Goal: Information Seeking & Learning: Compare options

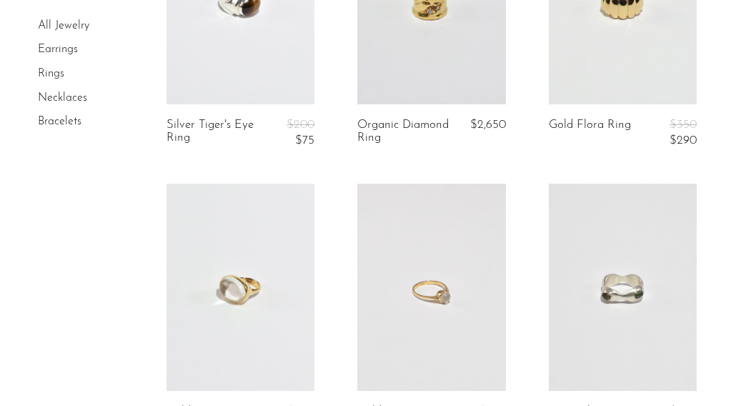
scroll to position [1889, 0]
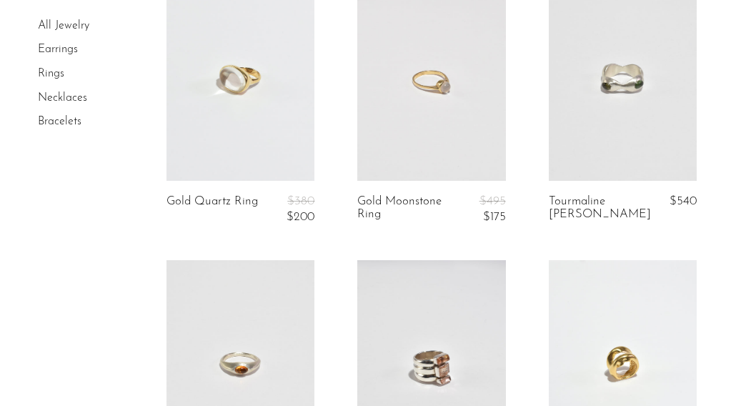
click at [416, 101] on link at bounding box center [431, 77] width 148 height 207
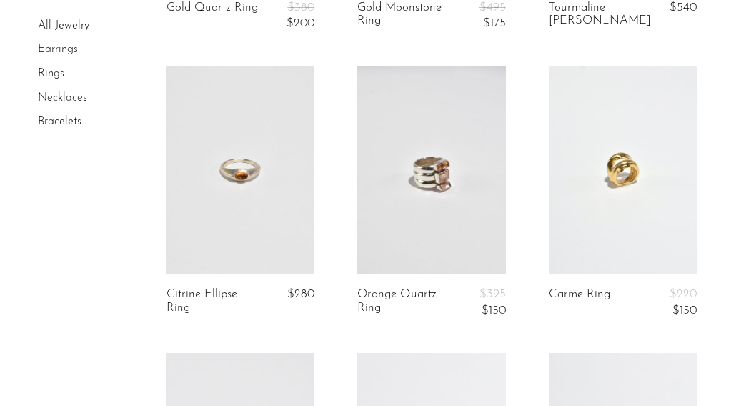
scroll to position [2097, 0]
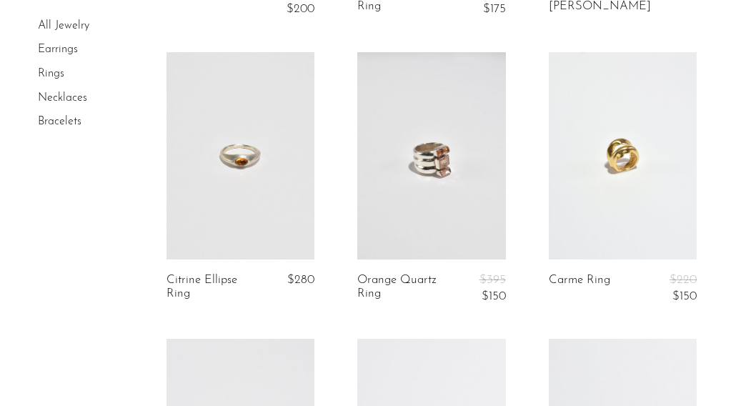
click at [619, 168] on link at bounding box center [623, 155] width 148 height 207
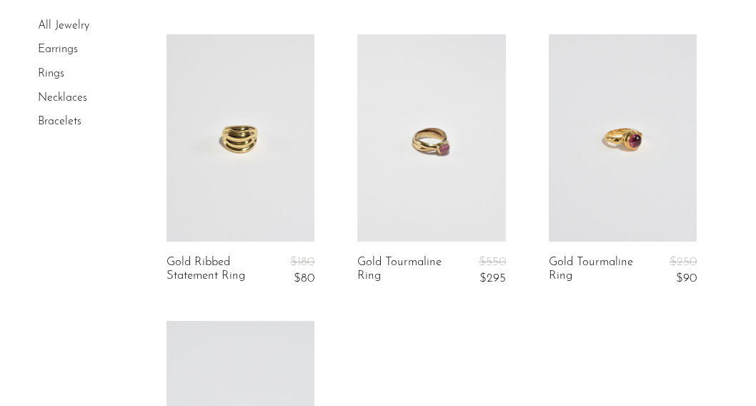
scroll to position [2672, 0]
click at [636, 162] on link at bounding box center [623, 138] width 148 height 207
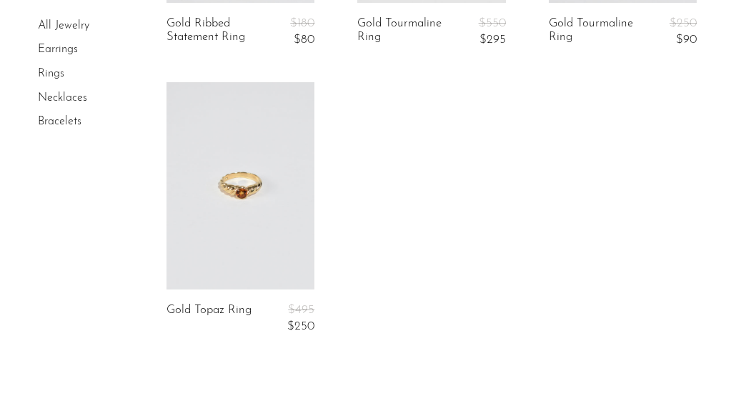
scroll to position [2913, 0]
click at [279, 232] on link at bounding box center [241, 184] width 148 height 207
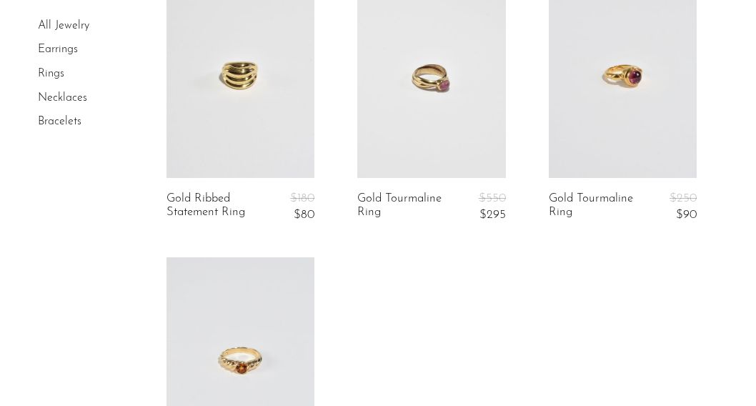
scroll to position [2798, 0]
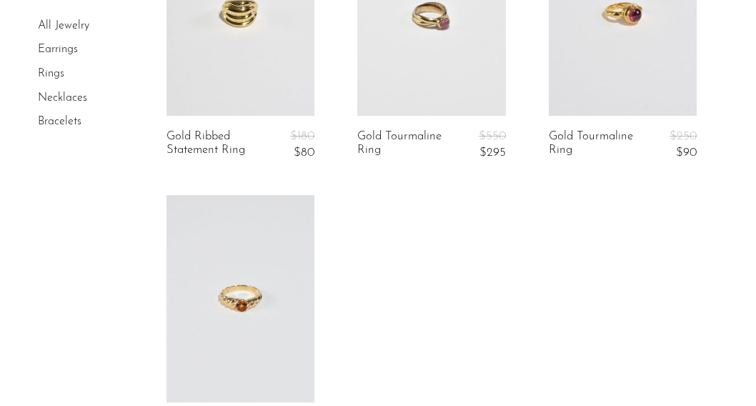
click at [240, 292] on link at bounding box center [241, 298] width 148 height 207
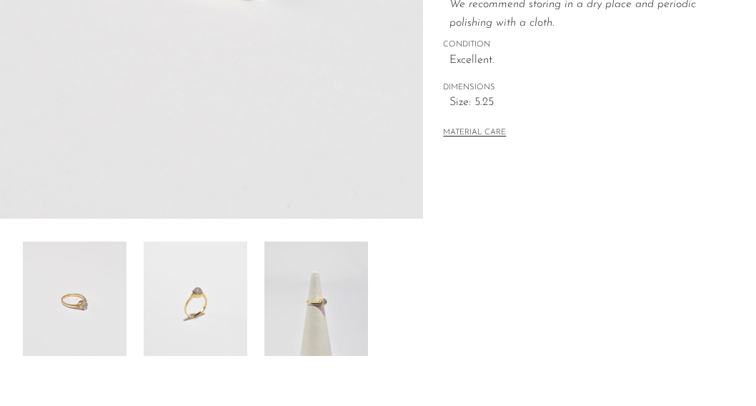
scroll to position [385, 0]
click at [207, 302] on img at bounding box center [196, 297] width 104 height 114
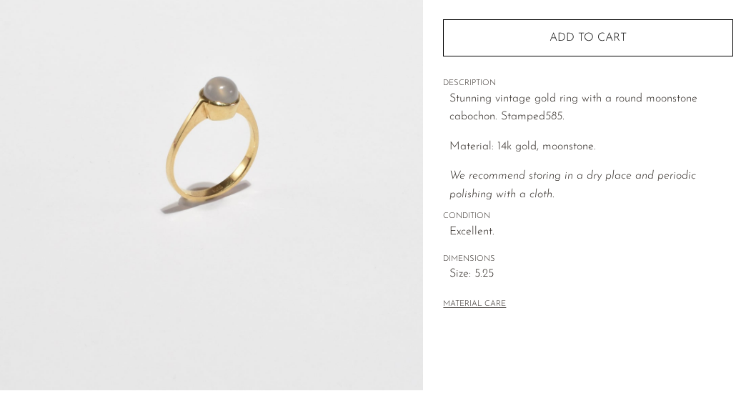
scroll to position [308, 0]
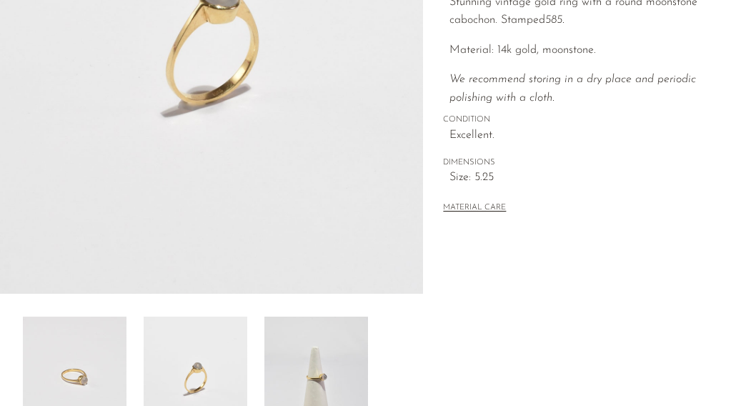
click at [325, 369] on img at bounding box center [316, 374] width 104 height 114
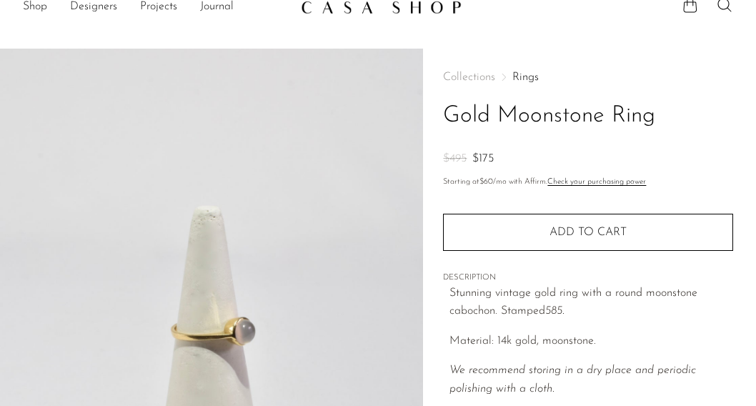
scroll to position [19, 0]
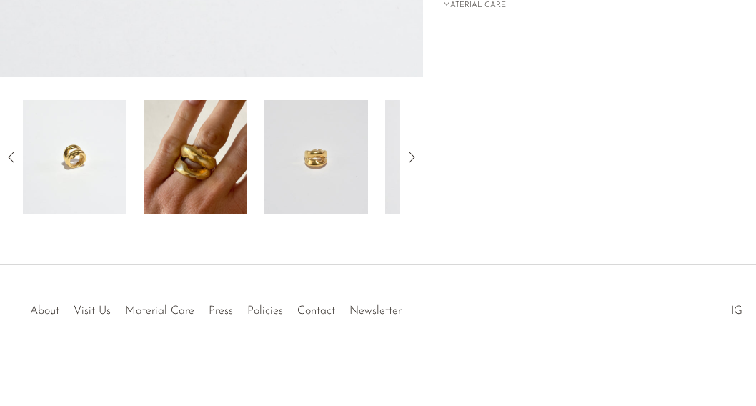
scroll to position [525, 0]
click at [221, 200] on img at bounding box center [196, 157] width 104 height 114
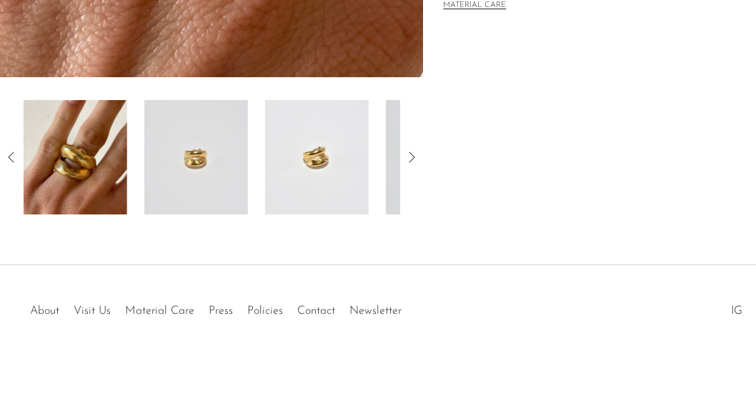
scroll to position [32, 0]
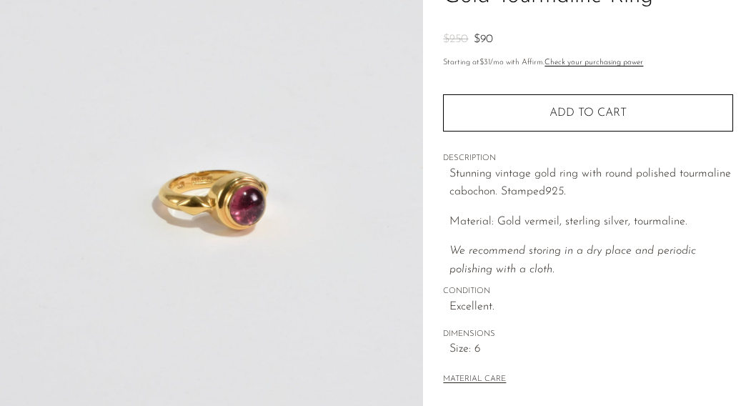
scroll to position [137, 0]
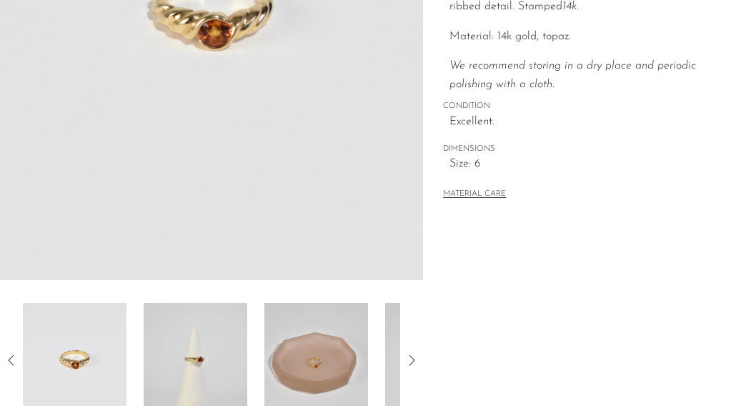
scroll to position [419, 0]
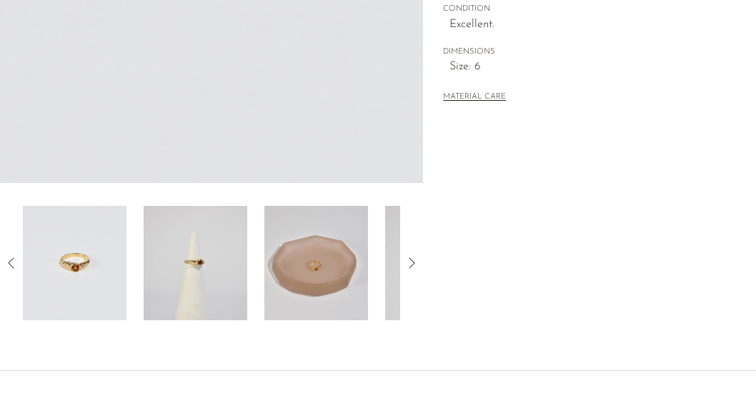
click at [314, 252] on img at bounding box center [316, 263] width 104 height 114
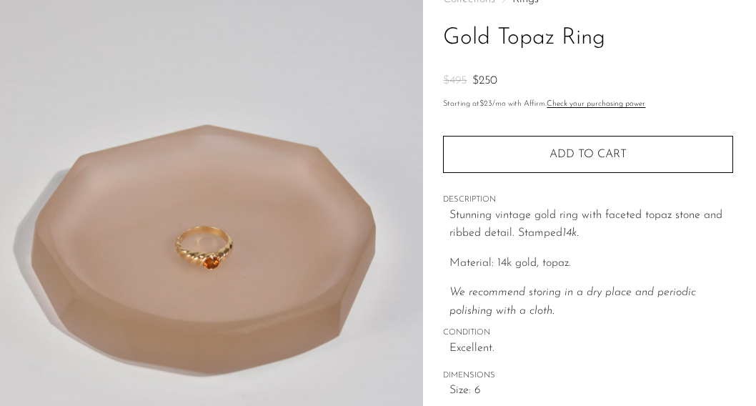
scroll to position [0, 0]
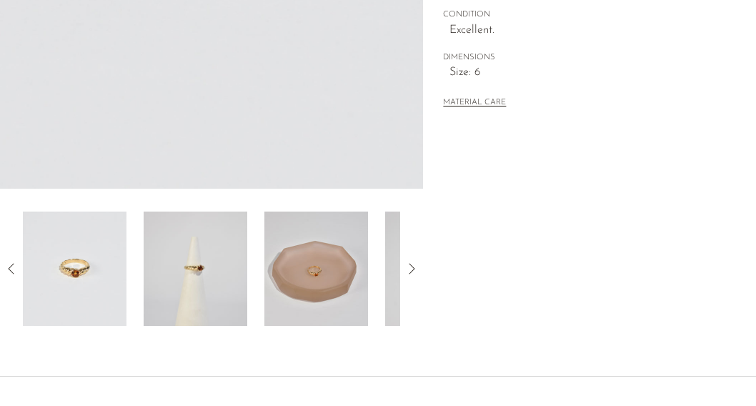
scroll to position [414, 0]
click at [410, 264] on icon at bounding box center [411, 267] width 17 height 17
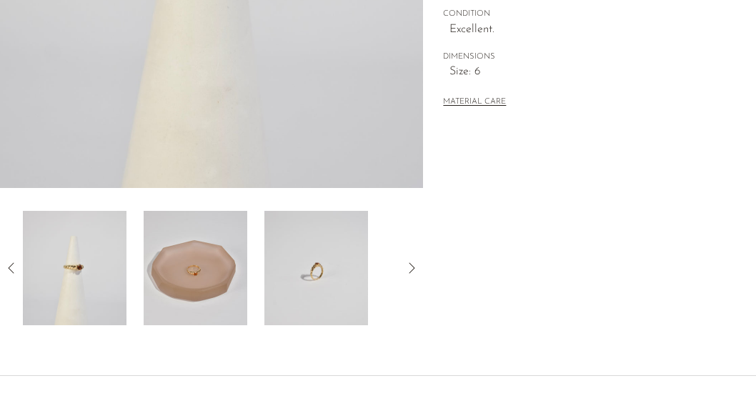
click at [331, 261] on img at bounding box center [316, 268] width 104 height 114
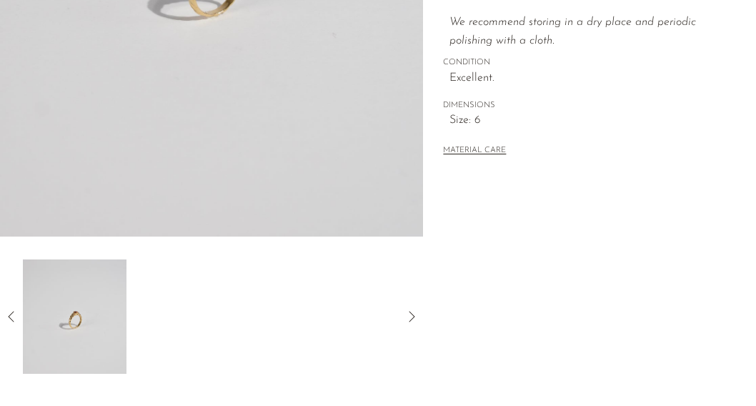
scroll to position [390, 0]
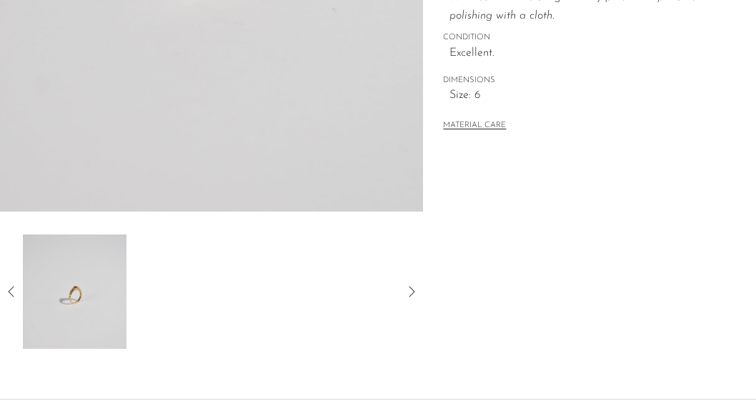
click at [15, 290] on icon at bounding box center [11, 291] width 17 height 17
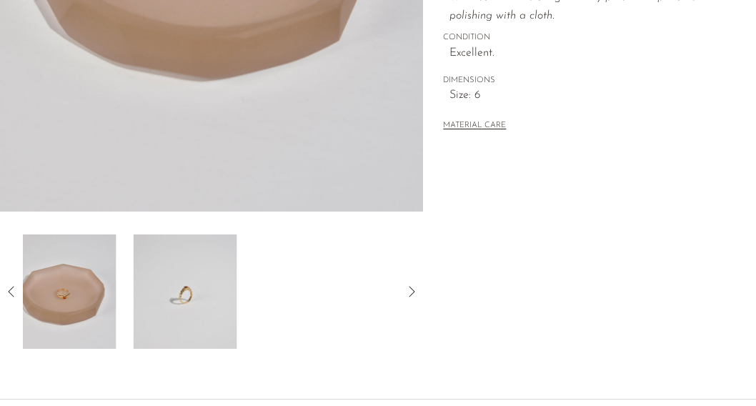
click at [15, 290] on icon at bounding box center [11, 291] width 17 height 17
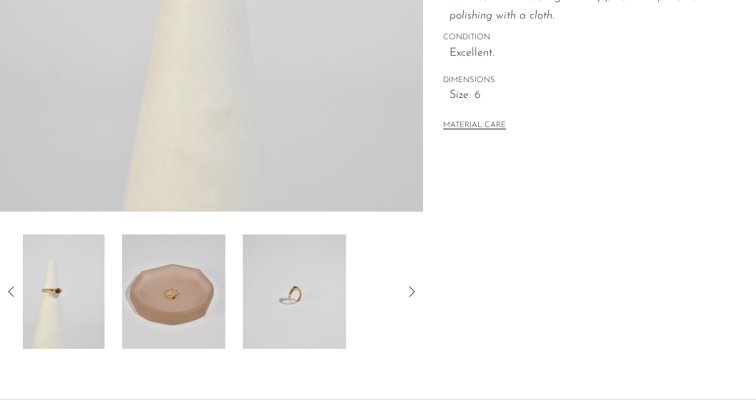
click at [15, 290] on icon at bounding box center [11, 291] width 17 height 17
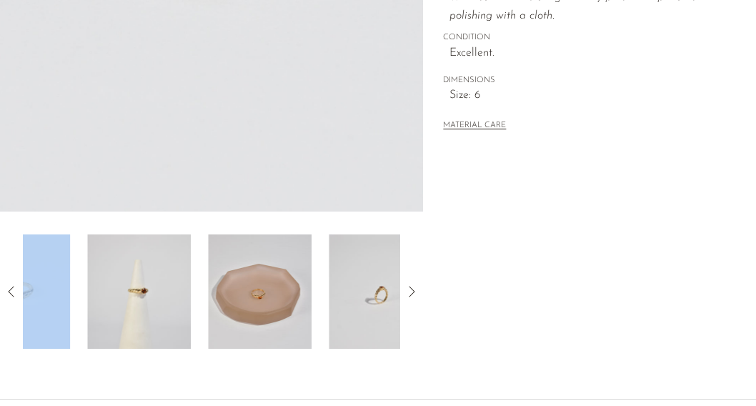
click at [15, 290] on icon at bounding box center [11, 291] width 17 height 17
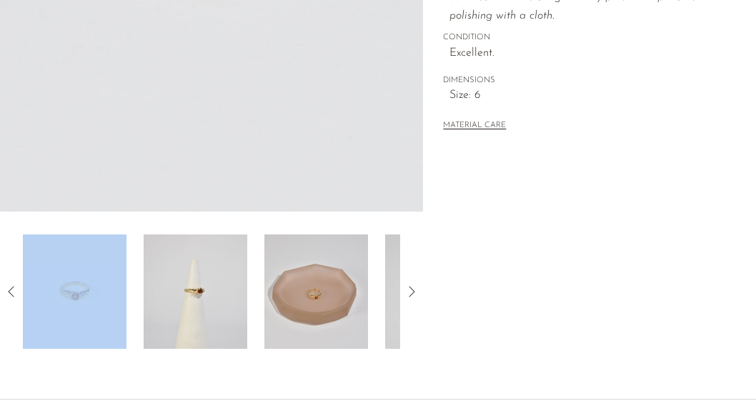
click at [214, 306] on img at bounding box center [196, 291] width 104 height 114
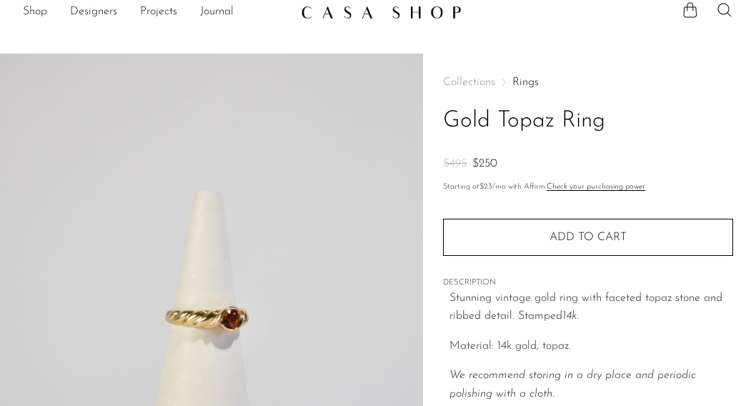
scroll to position [14, 0]
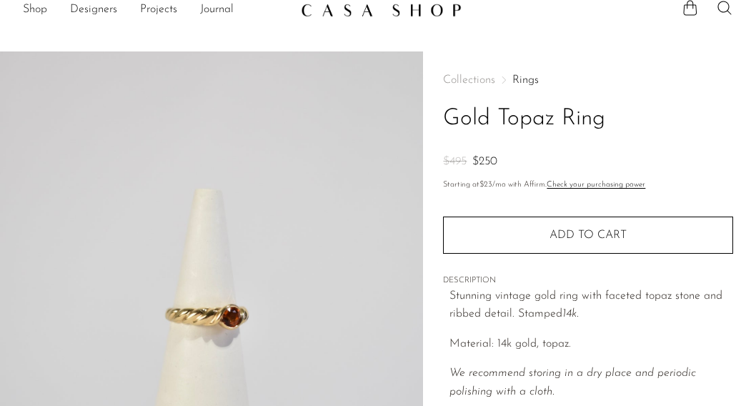
drag, startPoint x: 439, startPoint y: 114, endPoint x: 628, endPoint y: 127, distance: 189.8
click at [628, 127] on div "Collections Rings Gold Topaz Ring $495 $250 Starting at $23 /mo with Affirm. Ch…" at bounding box center [589, 387] width 333 height 673
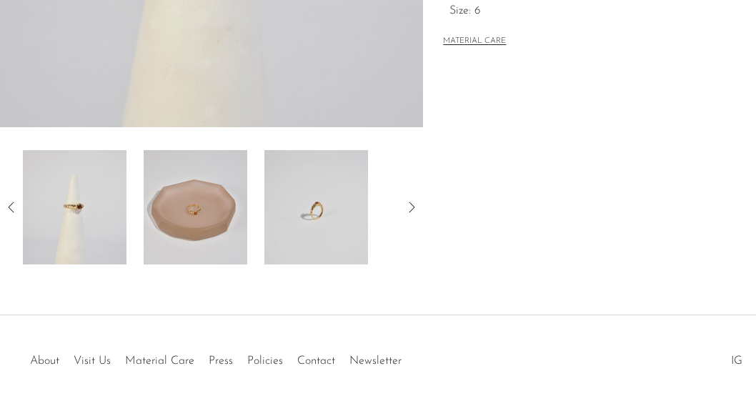
scroll to position [0, 0]
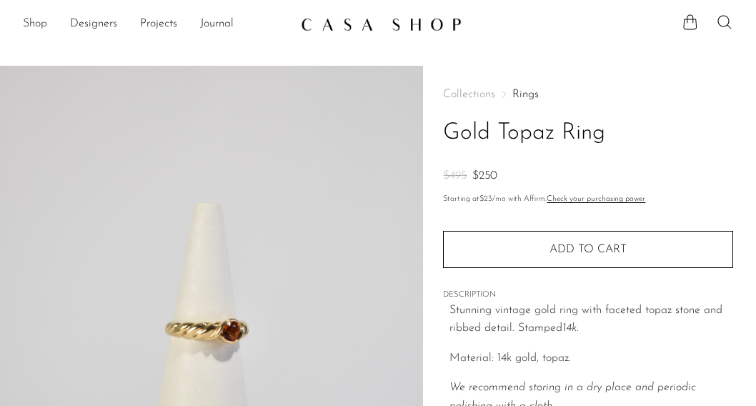
click at [45, 25] on link "Shop" at bounding box center [35, 24] width 24 height 19
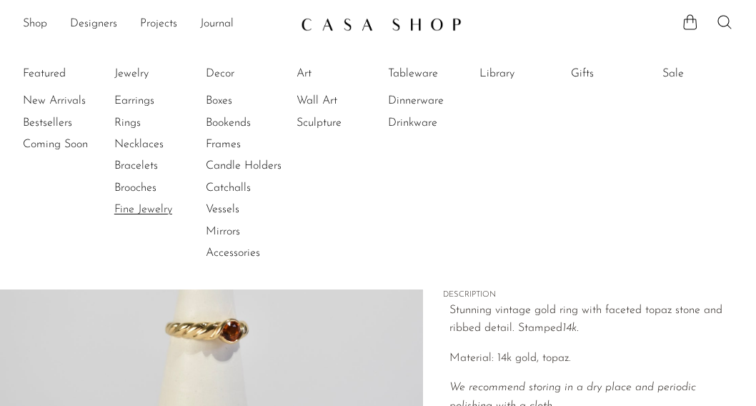
click at [127, 209] on link "Fine Jewelry" at bounding box center [167, 210] width 107 height 16
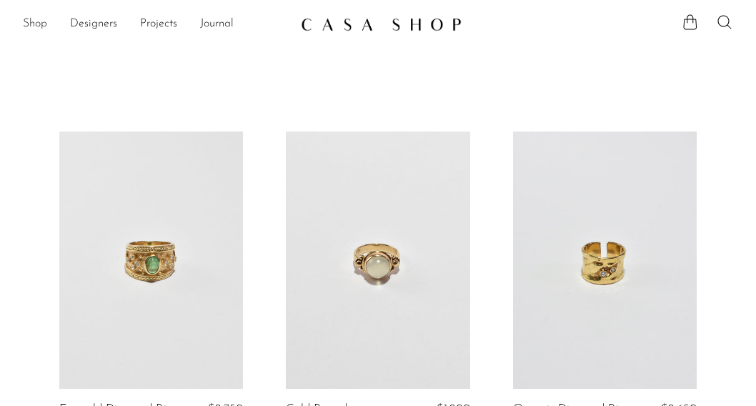
click at [31, 17] on link "Shop" at bounding box center [35, 24] width 24 height 19
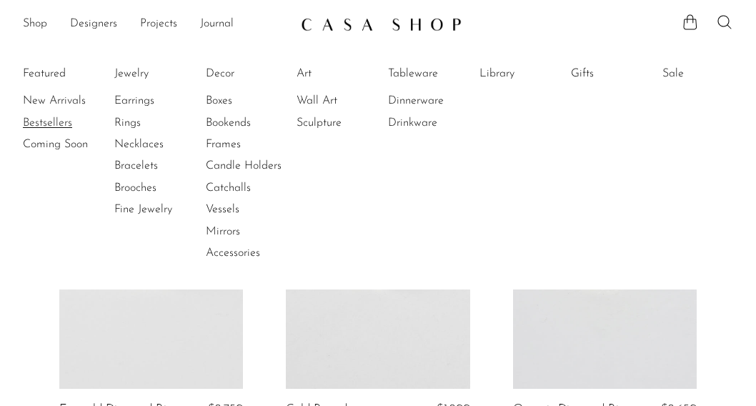
click at [53, 122] on link "Bestsellers" at bounding box center [76, 123] width 107 height 16
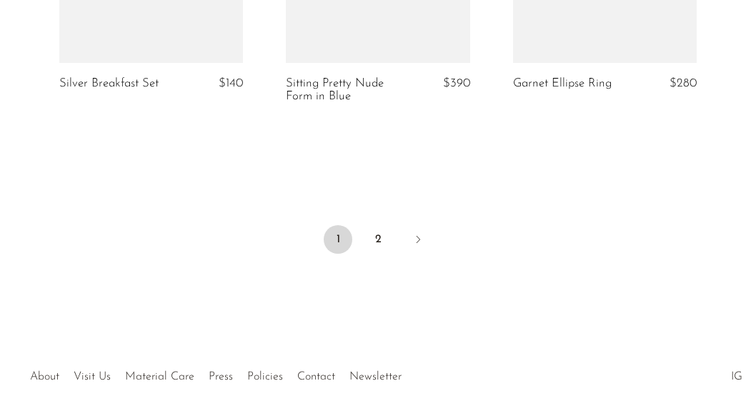
scroll to position [4066, 0]
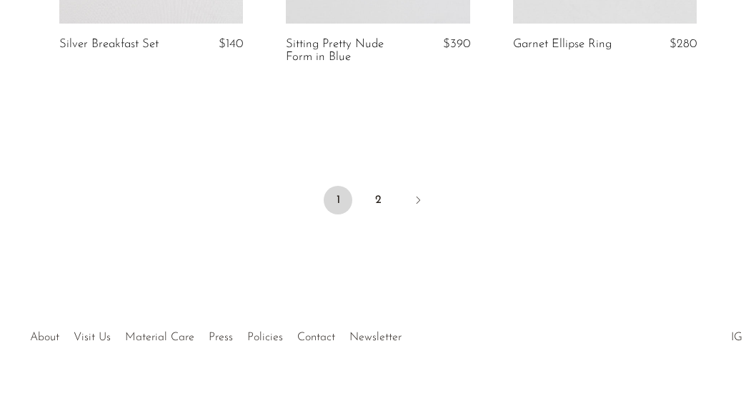
click at [273, 308] on div at bounding box center [378, 322] width 222 height 50
click at [269, 310] on div at bounding box center [378, 322] width 222 height 50
click at [252, 332] on link "Policies" at bounding box center [265, 337] width 36 height 11
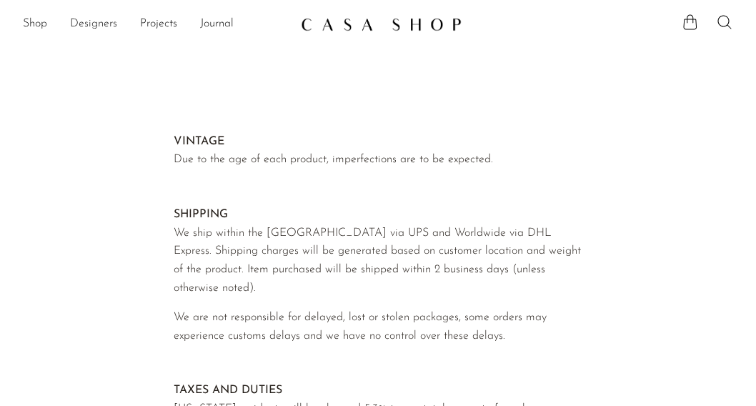
click at [99, 30] on link "Designers" at bounding box center [93, 24] width 47 height 19
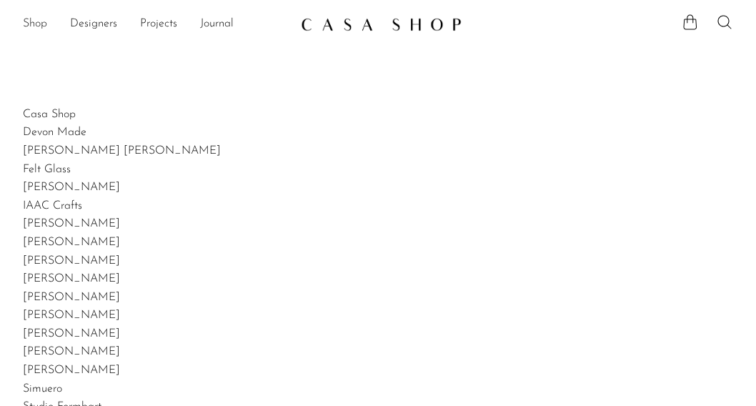
click at [37, 20] on link "Shop" at bounding box center [35, 24] width 24 height 19
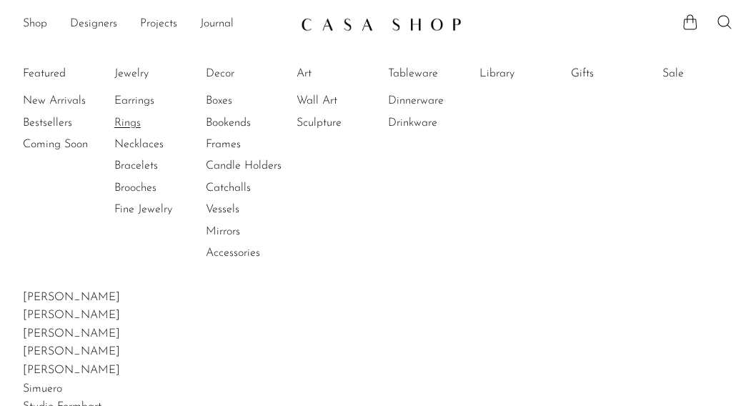
click at [133, 121] on link "Rings" at bounding box center [167, 123] width 107 height 16
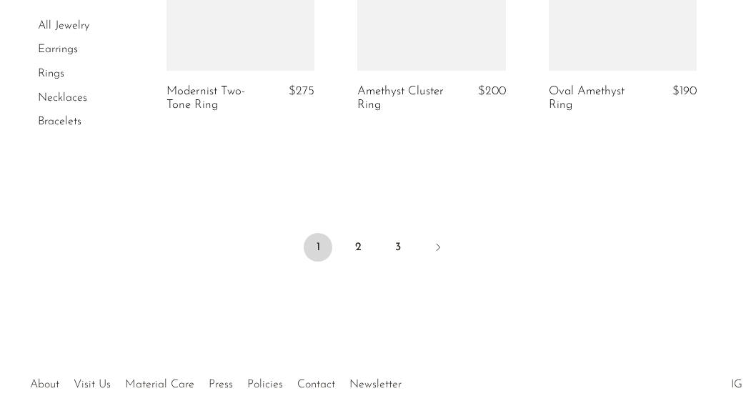
scroll to position [3412, 0]
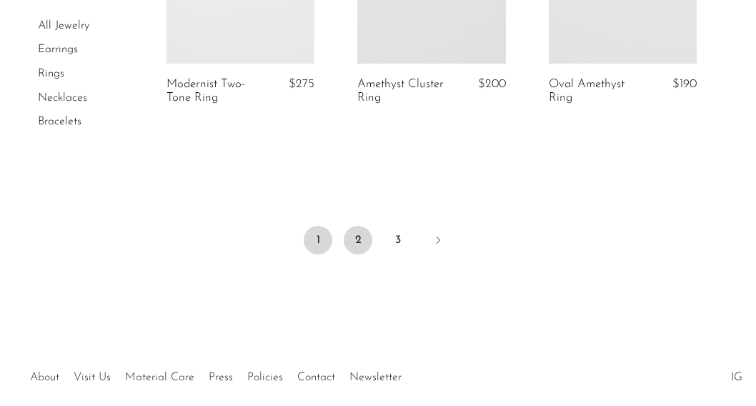
click at [352, 237] on link "2" at bounding box center [358, 240] width 29 height 29
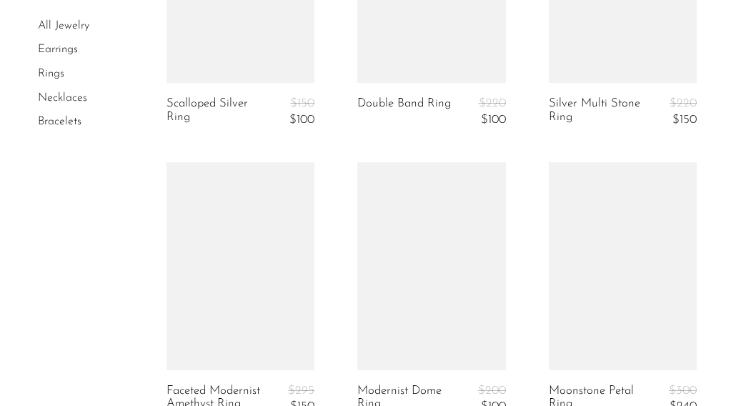
scroll to position [3316, 0]
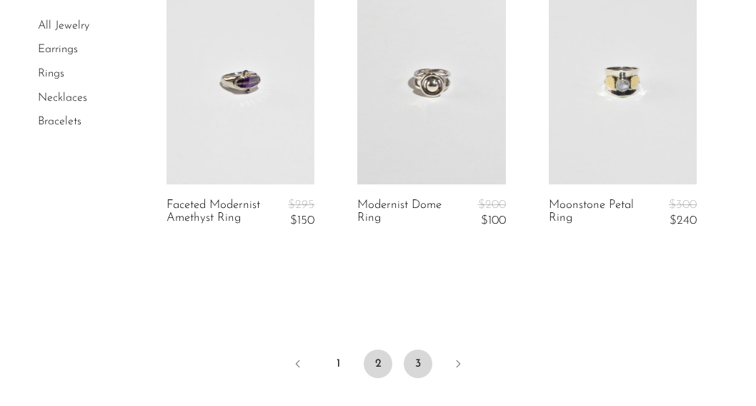
click at [417, 350] on link "3" at bounding box center [418, 364] width 29 height 29
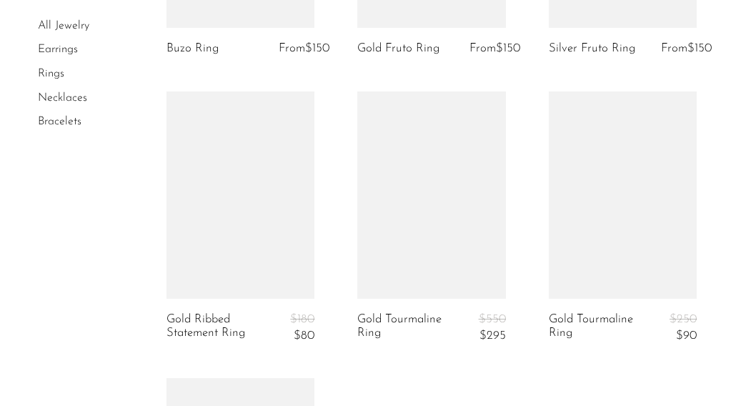
scroll to position [2870, 0]
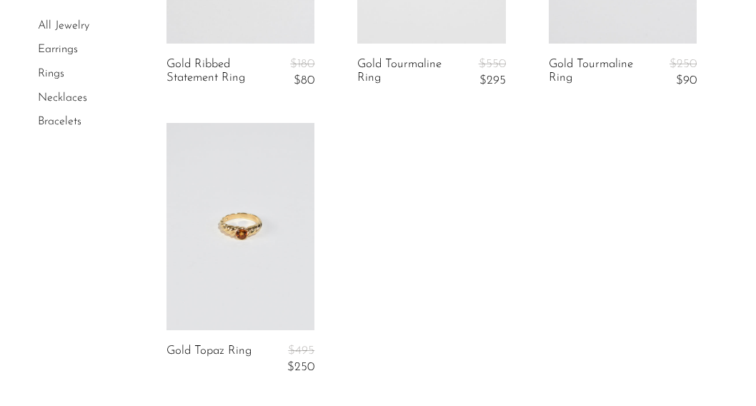
click at [287, 268] on link at bounding box center [241, 226] width 148 height 207
